Goal: Transaction & Acquisition: Subscribe to service/newsletter

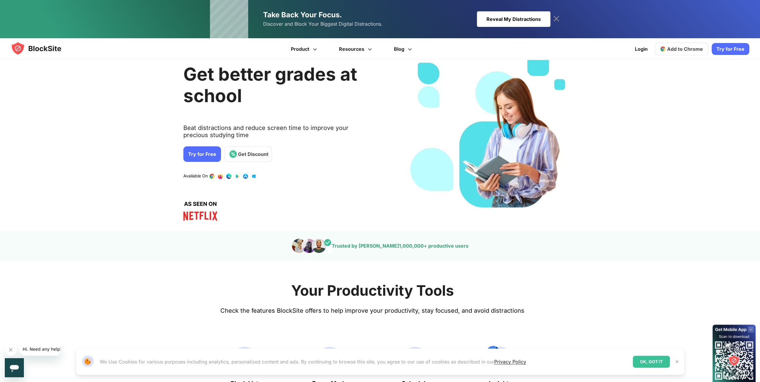
scroll to position [30, 0]
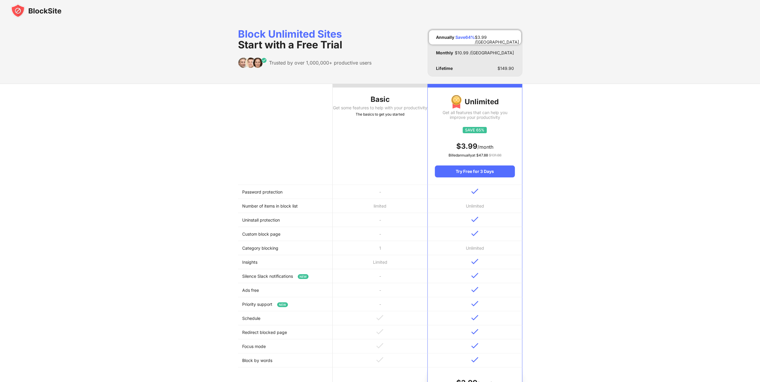
click at [339, 109] on div "Get some features to help with your productivity" at bounding box center [380, 107] width 95 height 5
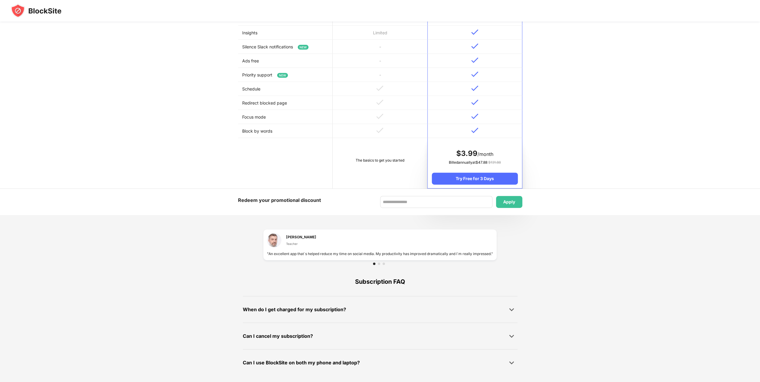
scroll to position [229, 0]
drag, startPoint x: 382, startPoint y: 161, endPoint x: 367, endPoint y: 149, distance: 18.9
click at [367, 149] on td "The basics to get you started" at bounding box center [380, 163] width 95 height 50
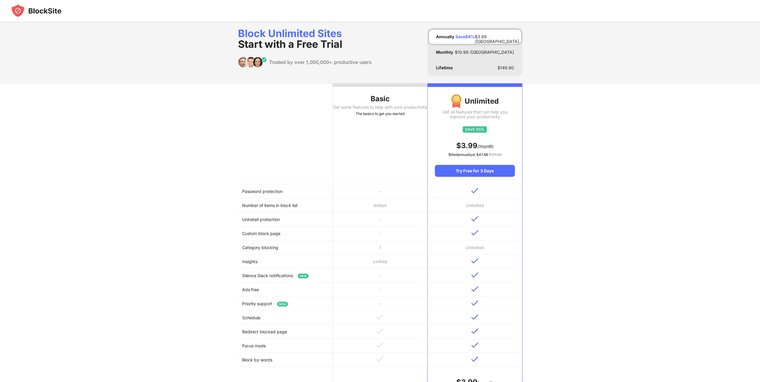
scroll to position [0, 0]
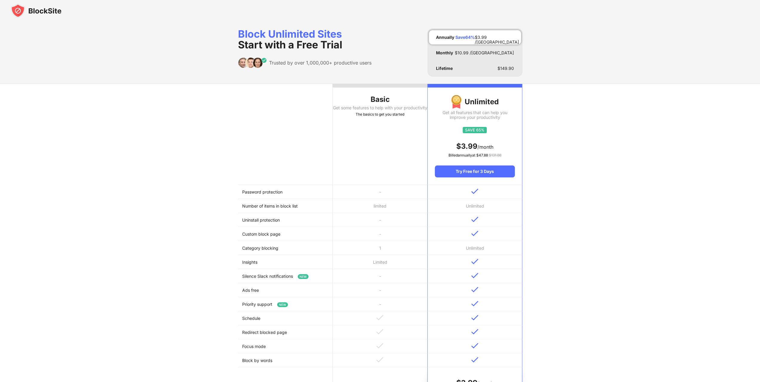
click at [380, 92] on th "Basic Get some features to help with your productivity The basics to get you st…" at bounding box center [380, 134] width 95 height 101
click at [378, 102] on div "Basic" at bounding box center [380, 100] width 95 height 10
click at [291, 35] on div "Block Unlimited Sites Start with a Free Trial" at bounding box center [304, 40] width 133 height 22
click at [290, 47] on span "Start with a Free Trial" at bounding box center [290, 45] width 104 height 12
click at [289, 61] on div "Trusted by over 1,000,000+ productive users" at bounding box center [320, 63] width 102 height 6
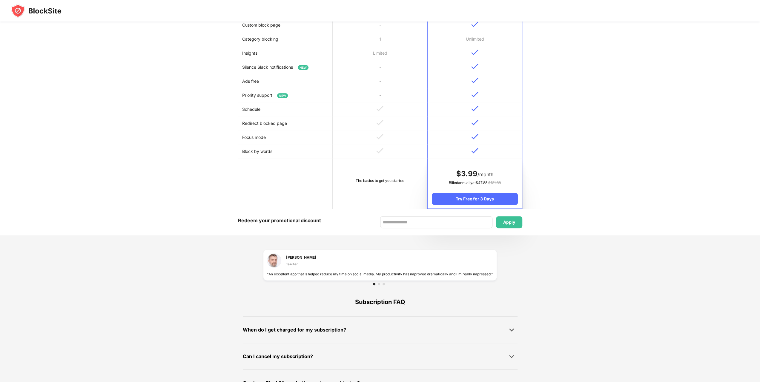
scroll to position [229, 0]
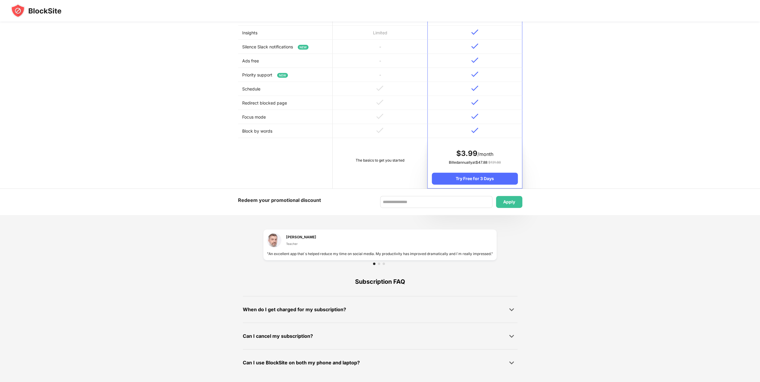
click at [391, 168] on td "The basics to get you started" at bounding box center [380, 163] width 95 height 50
click at [391, 160] on div "The basics to get you started" at bounding box center [380, 160] width 86 height 6
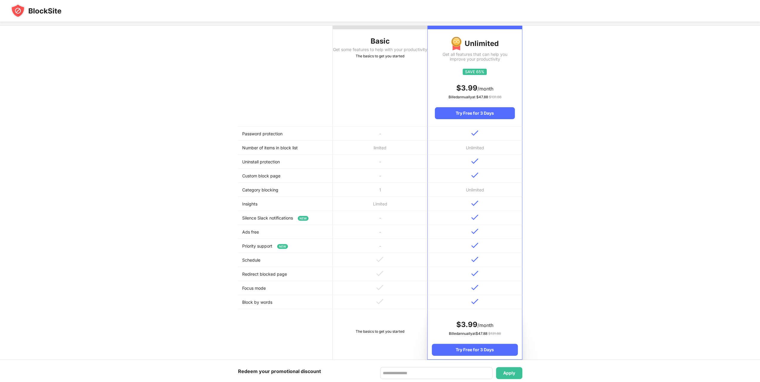
scroll to position [50, 0]
